Goal: Transaction & Acquisition: Purchase product/service

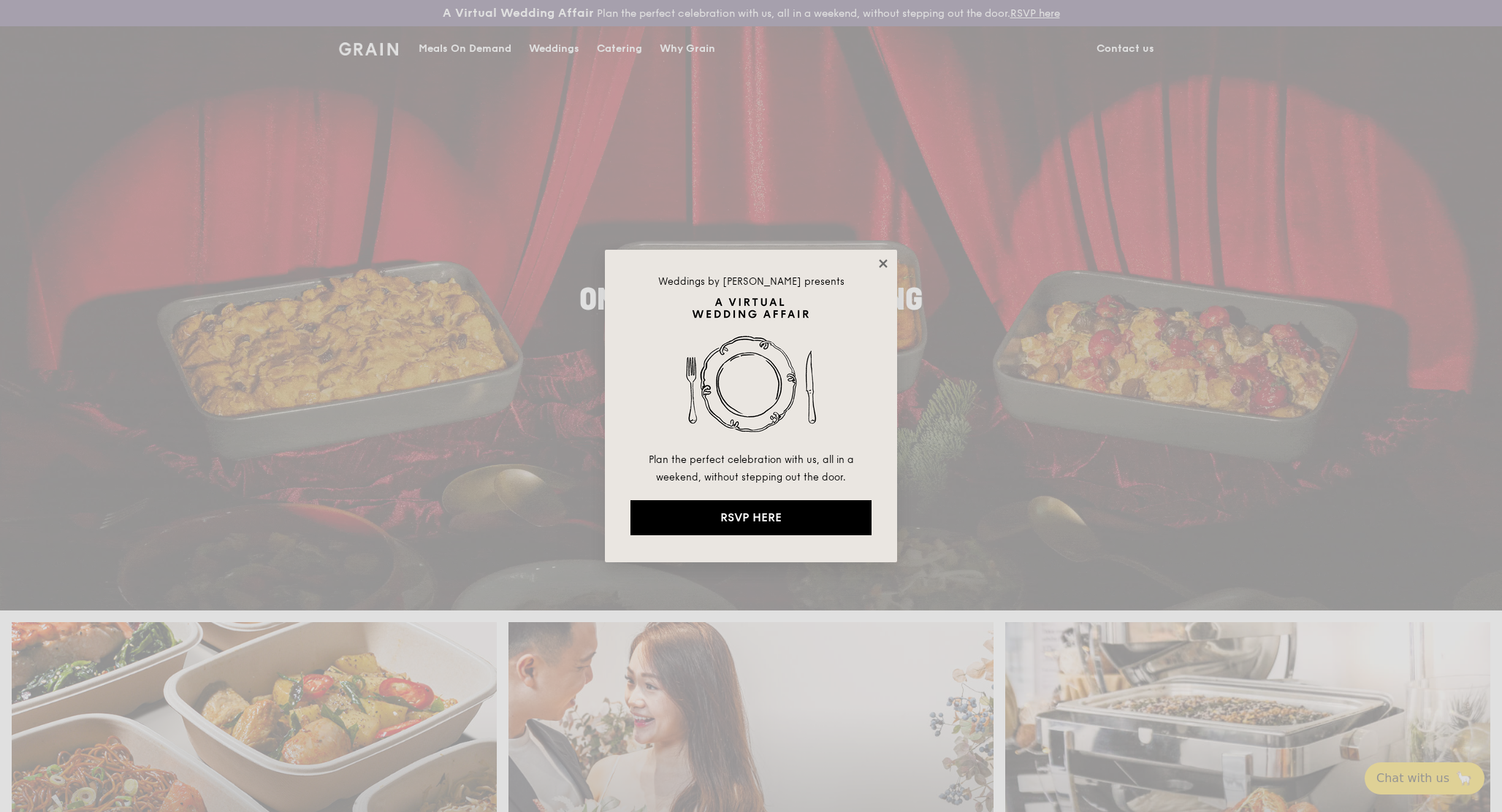
click at [880, 265] on icon at bounding box center [883, 264] width 8 height 8
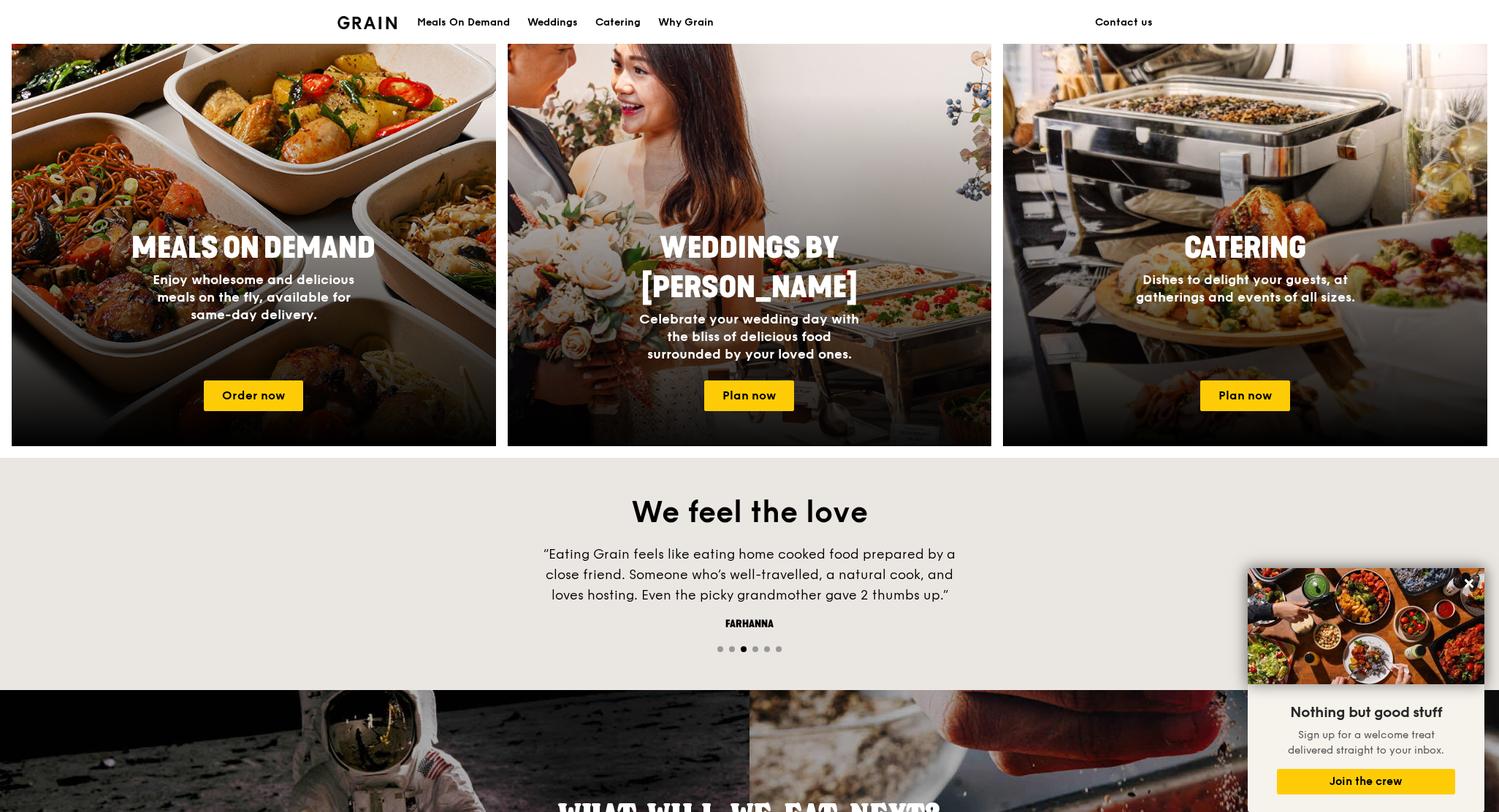
scroll to position [599, 0]
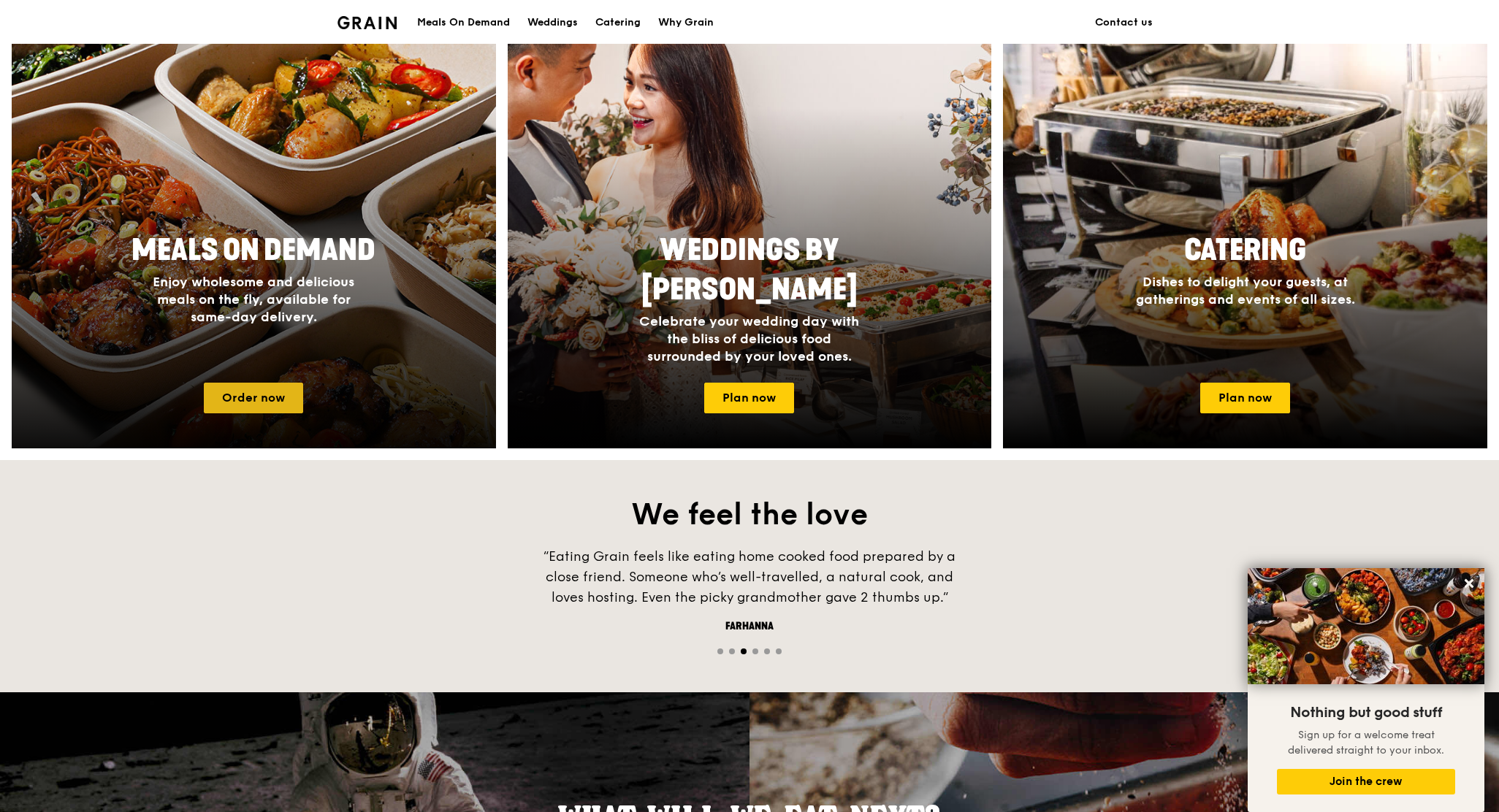
click at [260, 395] on link "Order now" at bounding box center [253, 398] width 99 height 31
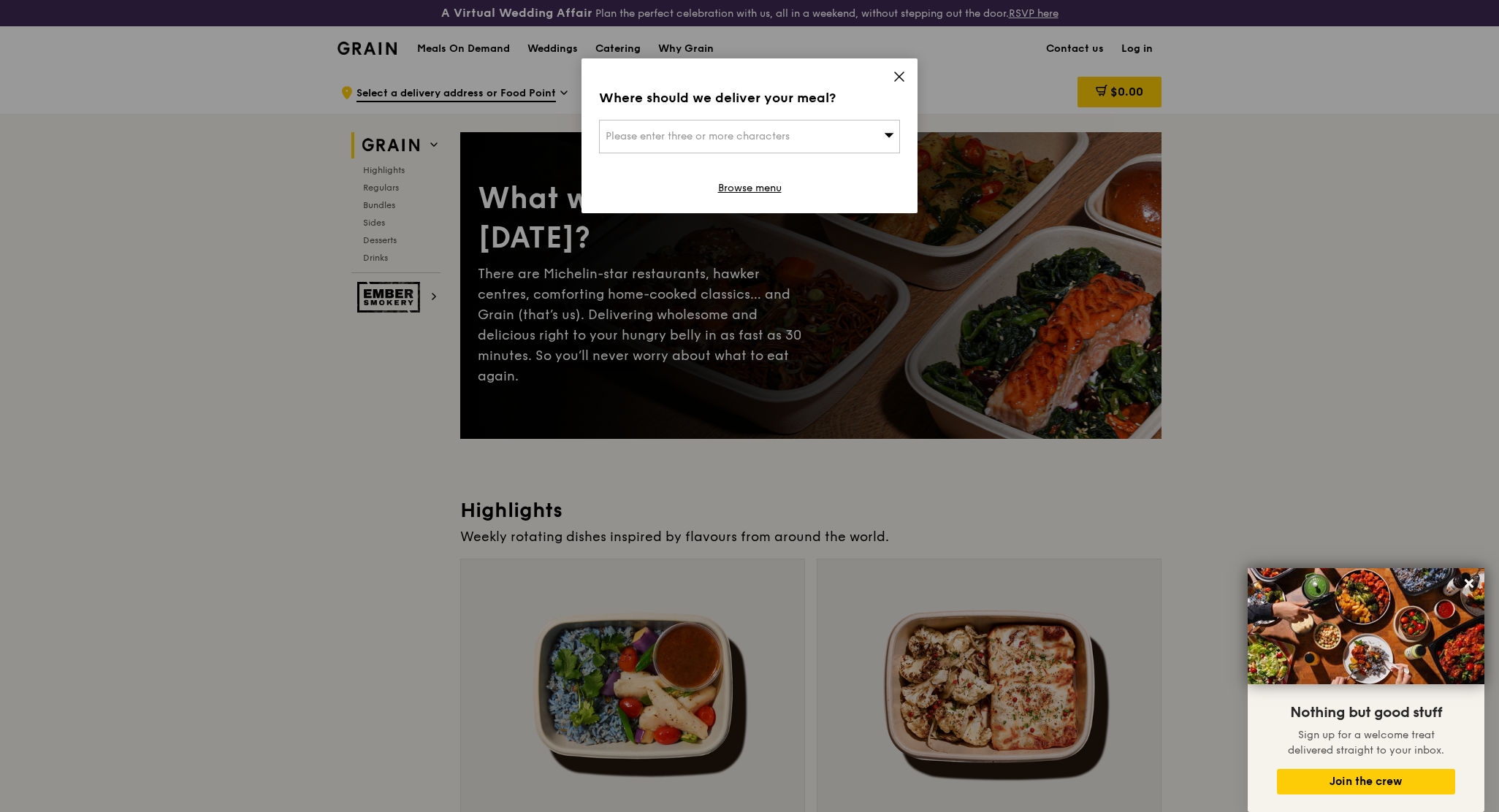
click at [851, 133] on div "Please enter three or more characters" at bounding box center [750, 137] width 301 height 34
click at [898, 73] on icon at bounding box center [900, 77] width 13 height 13
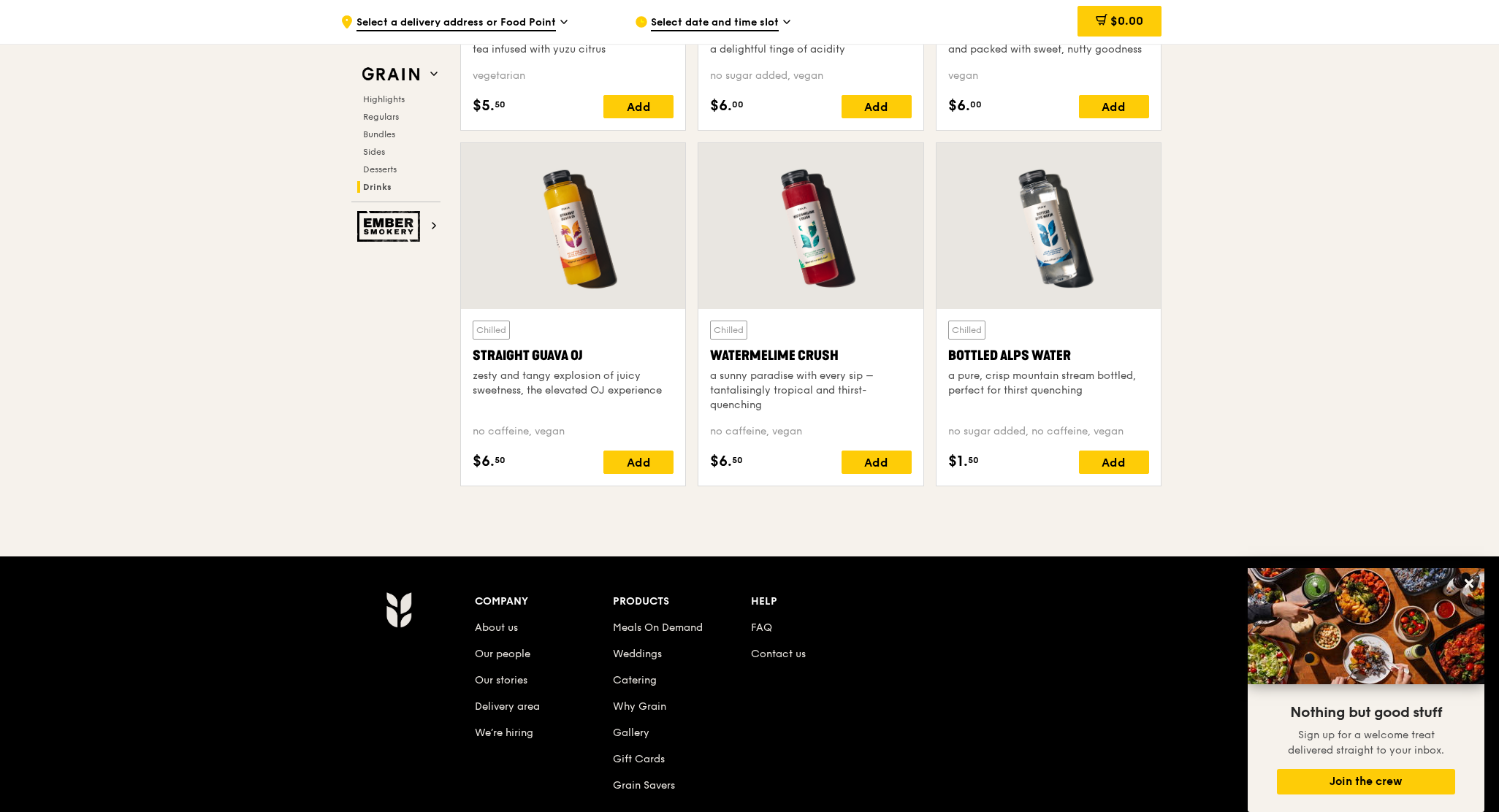
scroll to position [5932, 0]
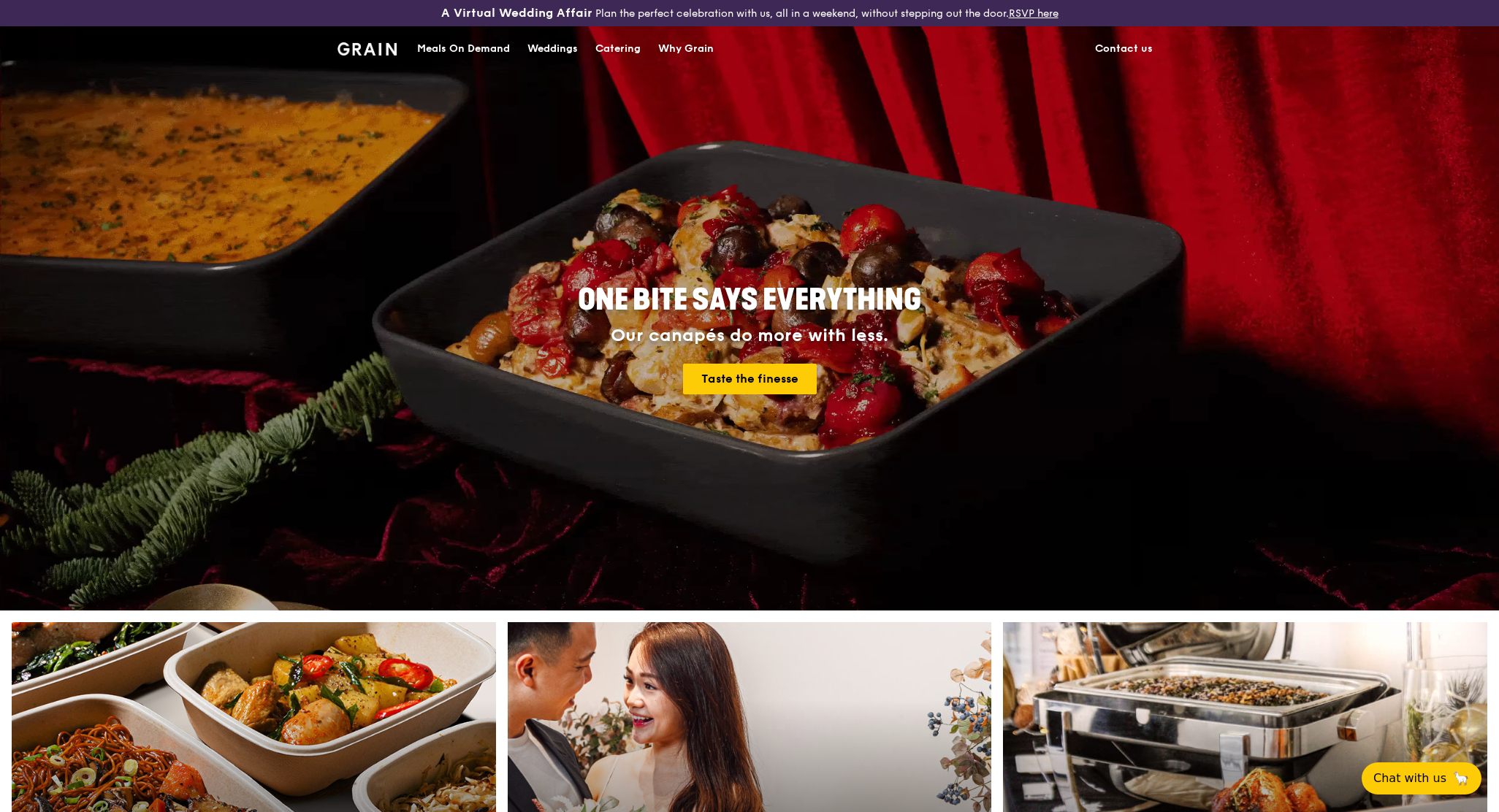
click at [688, 44] on div "Why Grain" at bounding box center [686, 49] width 56 height 44
